Goal: Task Accomplishment & Management: Manage account settings

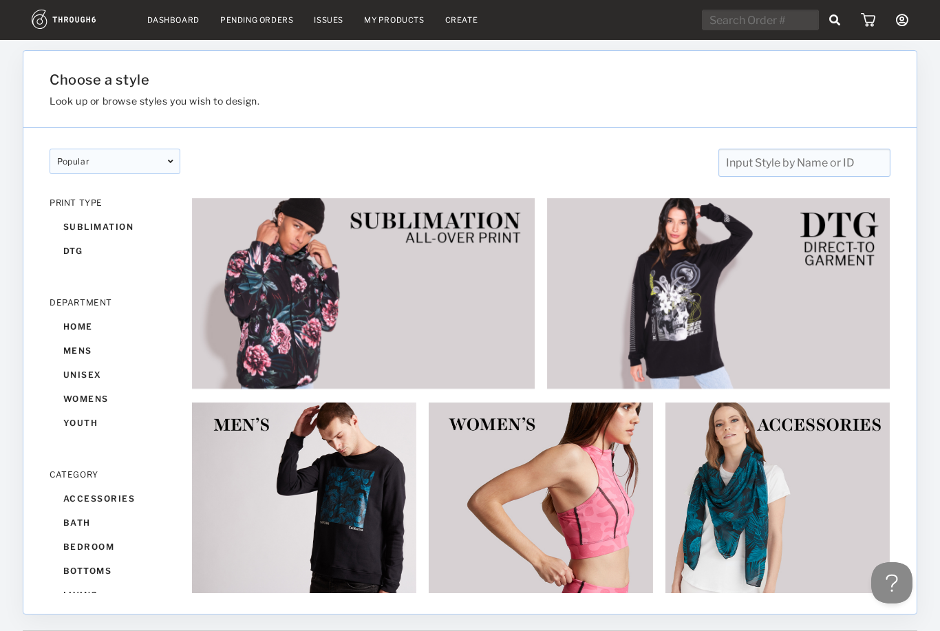
click at [850, 176] on input "text" at bounding box center [804, 163] width 172 height 28
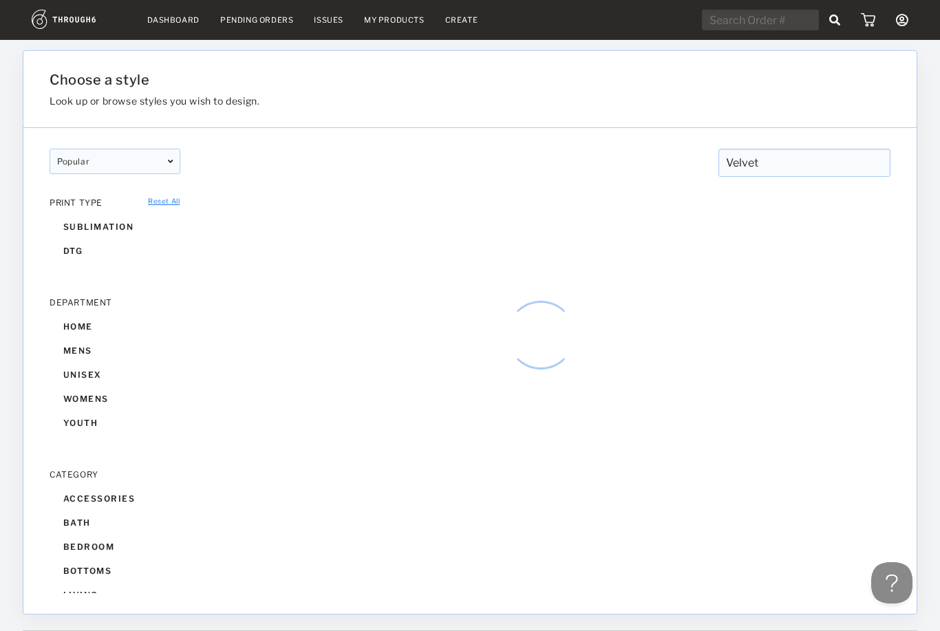
type input "Velvet"
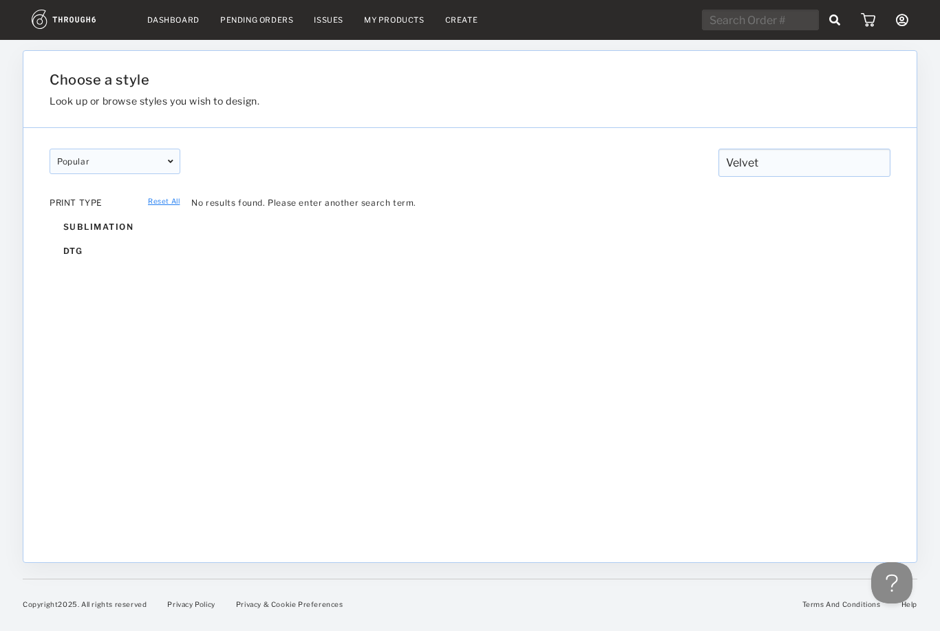
click at [394, 21] on link "My Products" at bounding box center [394, 20] width 61 height 10
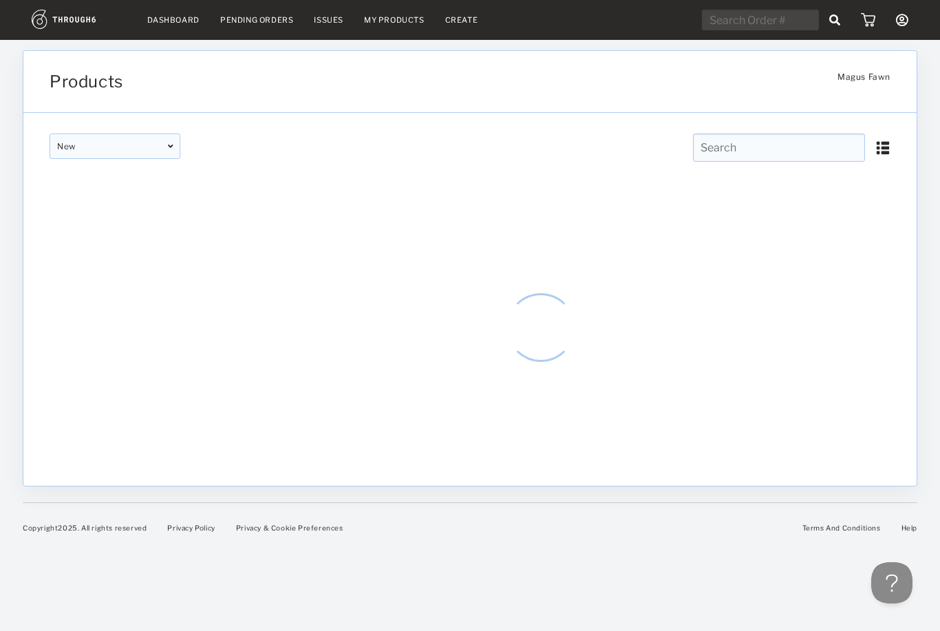
click at [457, 12] on nav "Dashboard Pending Orders Issues My Products Create My Account Create New Brand …" at bounding box center [470, 20] width 876 height 21
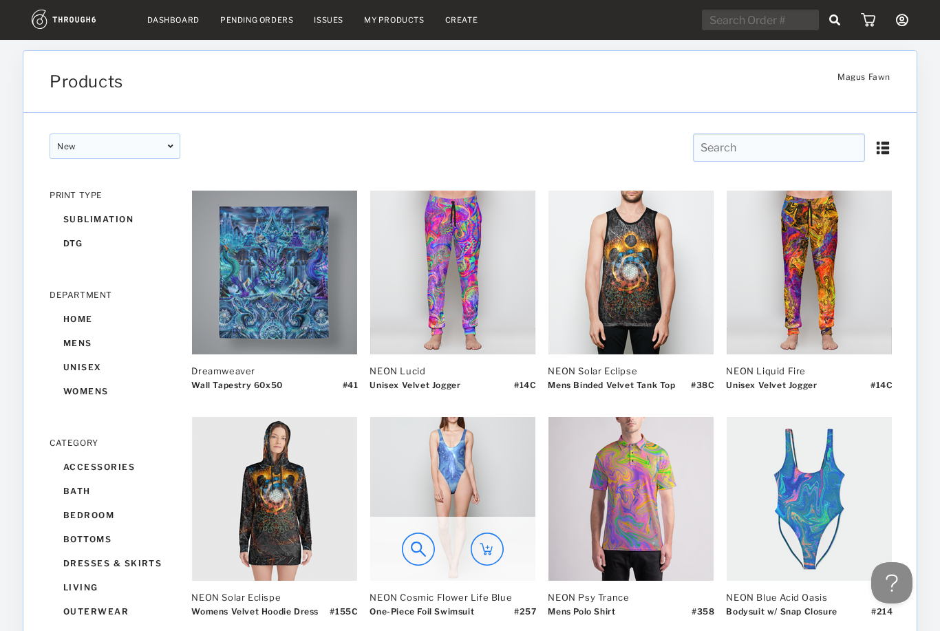
click at [502, 516] on img at bounding box center [452, 499] width 165 height 164
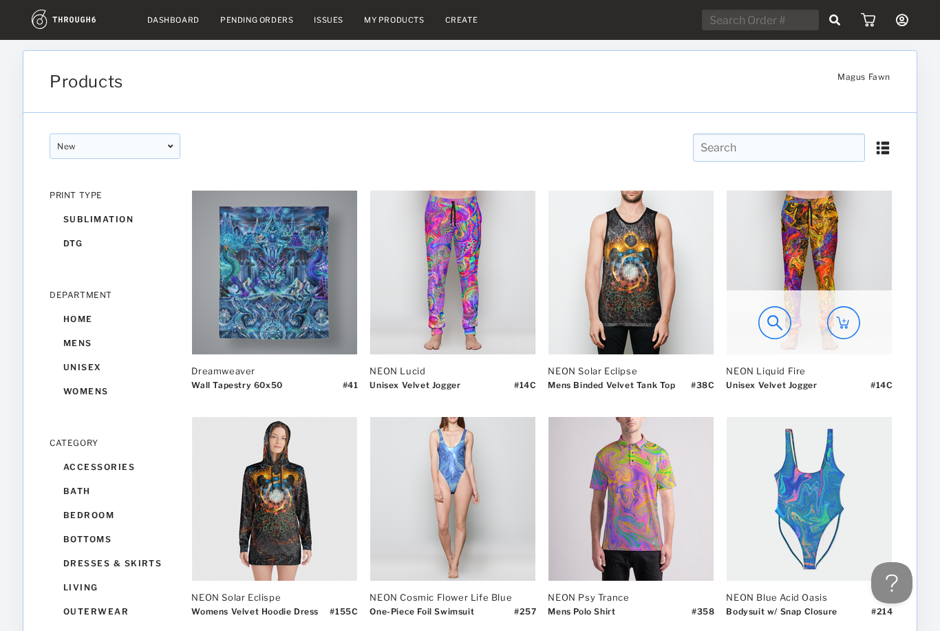
click at [856, 266] on img at bounding box center [808, 273] width 165 height 164
